Goal: Navigation & Orientation: Find specific page/section

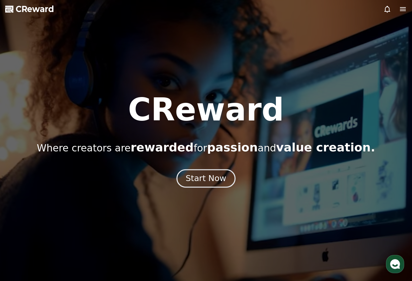
click at [200, 183] on div "Start Now" at bounding box center [206, 178] width 40 height 11
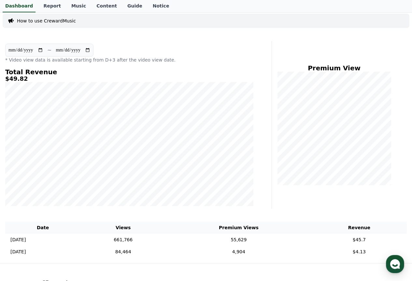
scroll to position [35, 0]
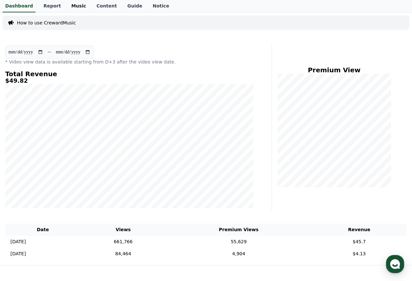
click at [70, 6] on link "Music" at bounding box center [78, 6] width 25 height 12
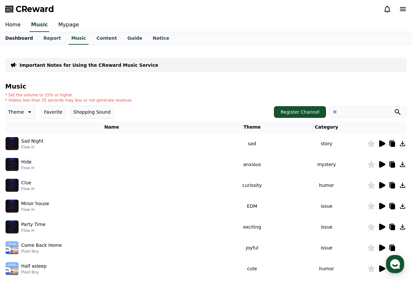
click at [24, 37] on link "Dashboard" at bounding box center [19, 38] width 38 height 12
